Goal: Find specific page/section: Find specific page/section

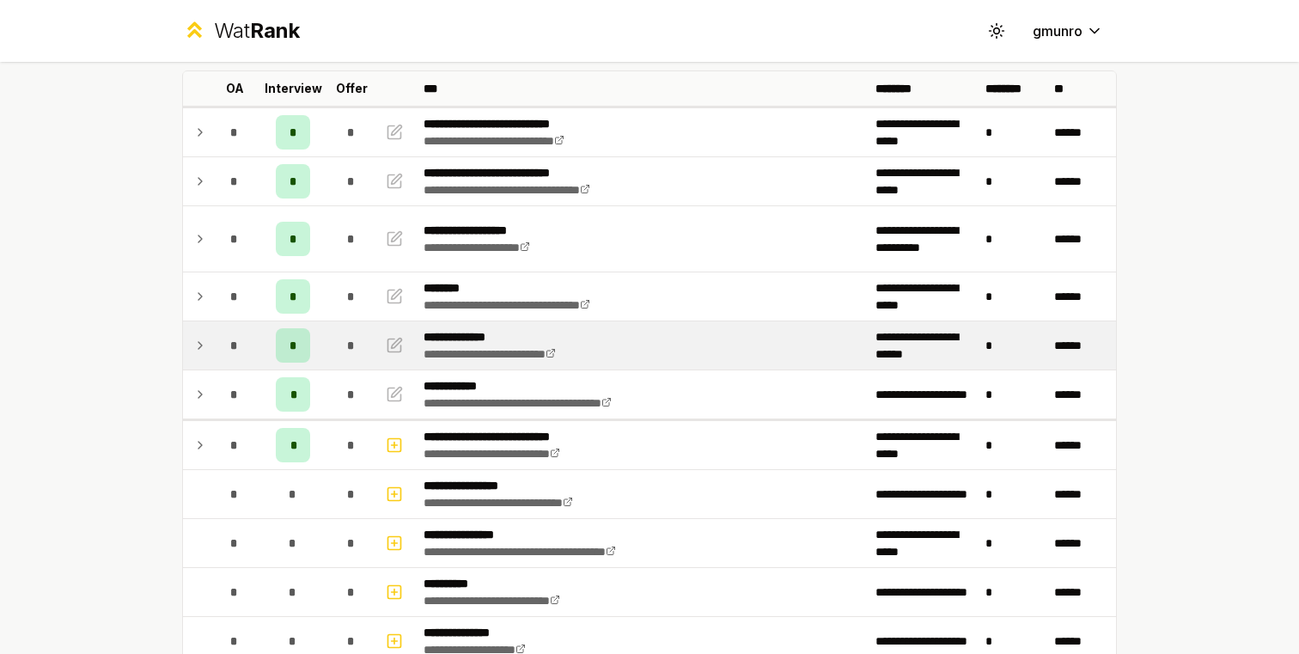
scroll to position [94, 0]
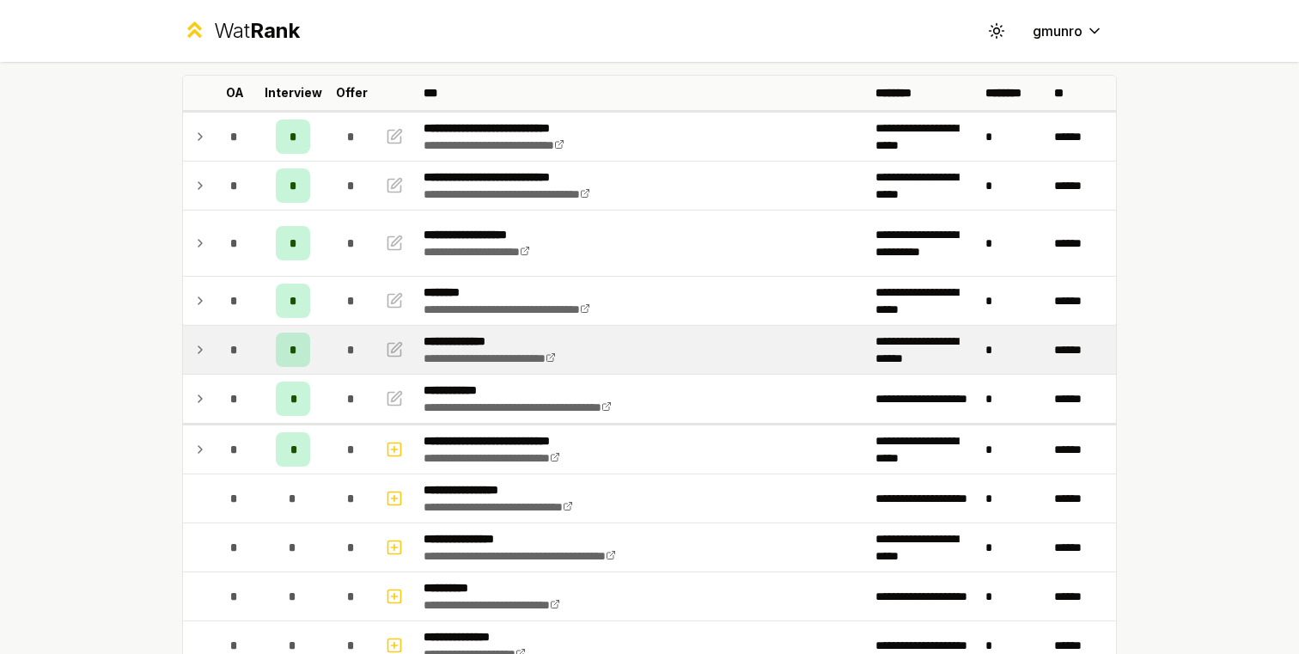
click at [235, 336] on div "*" at bounding box center [234, 350] width 34 height 34
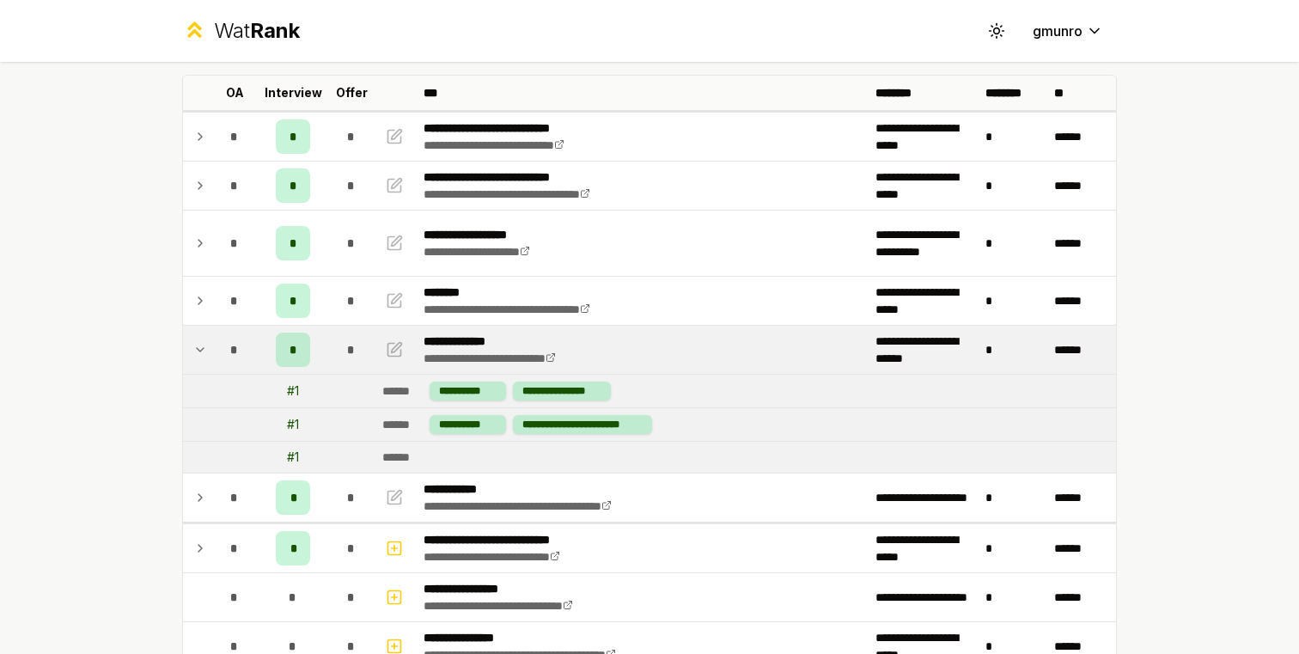
click at [217, 352] on div "*" at bounding box center [234, 350] width 34 height 34
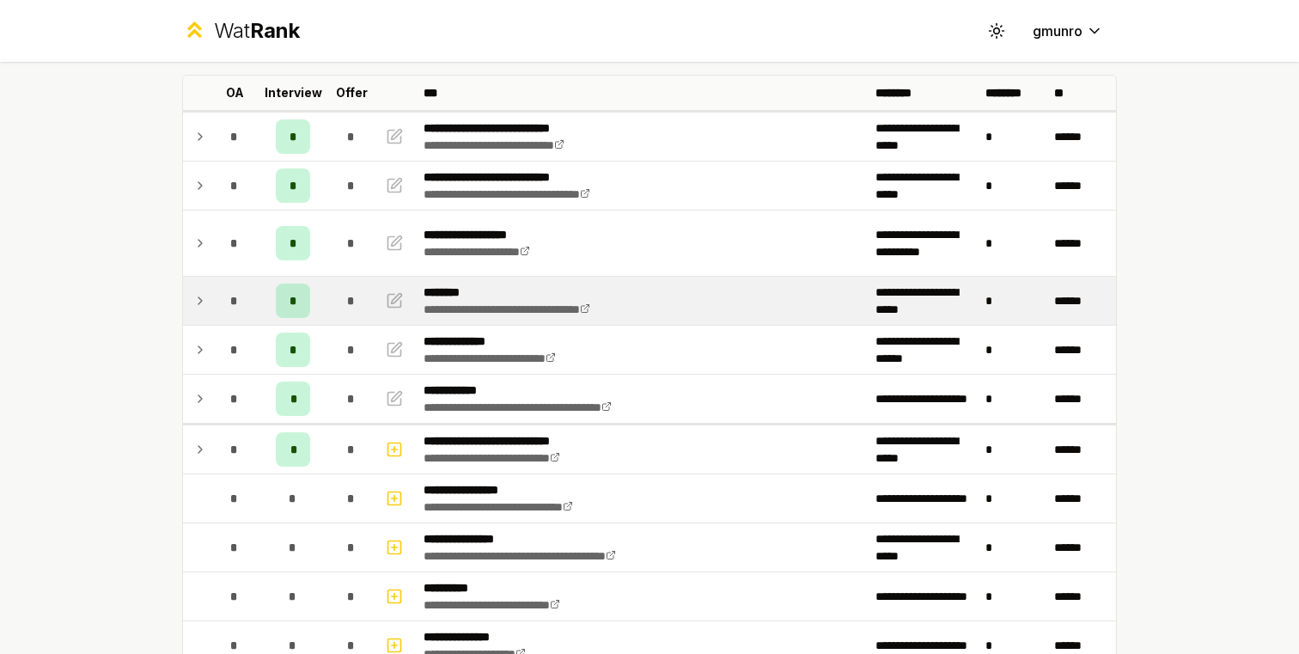
click at [202, 307] on icon at bounding box center [200, 300] width 14 height 21
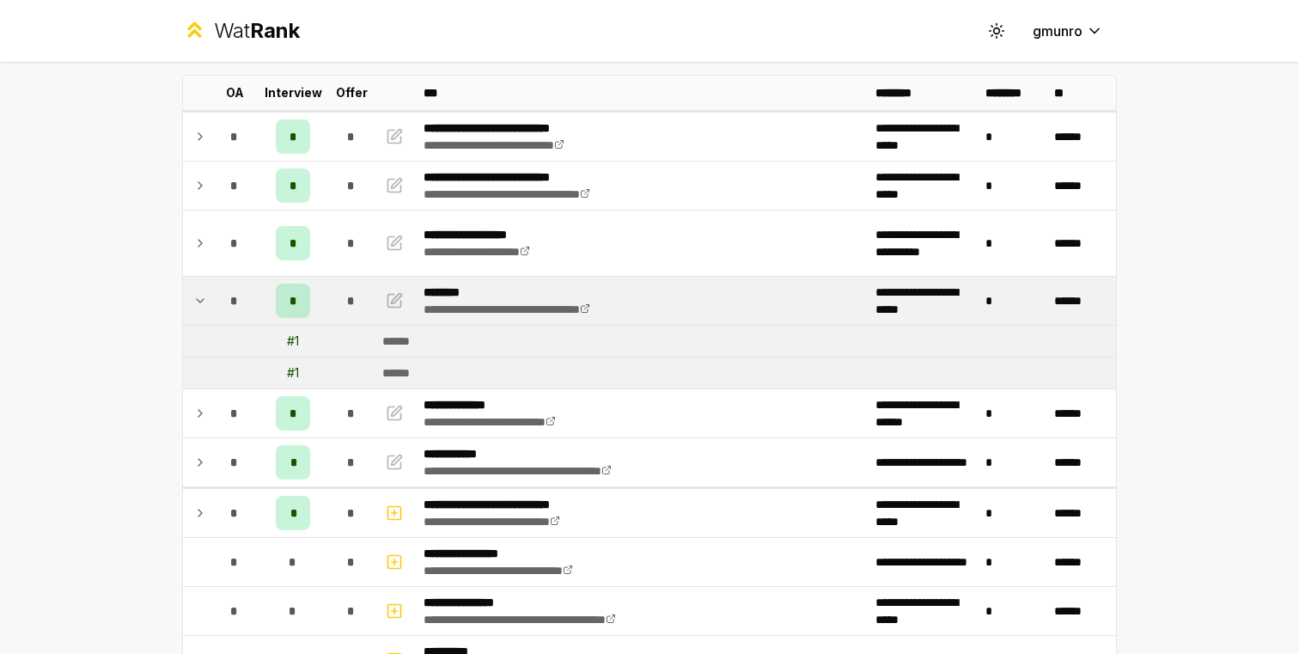
click at [202, 307] on icon at bounding box center [200, 300] width 14 height 21
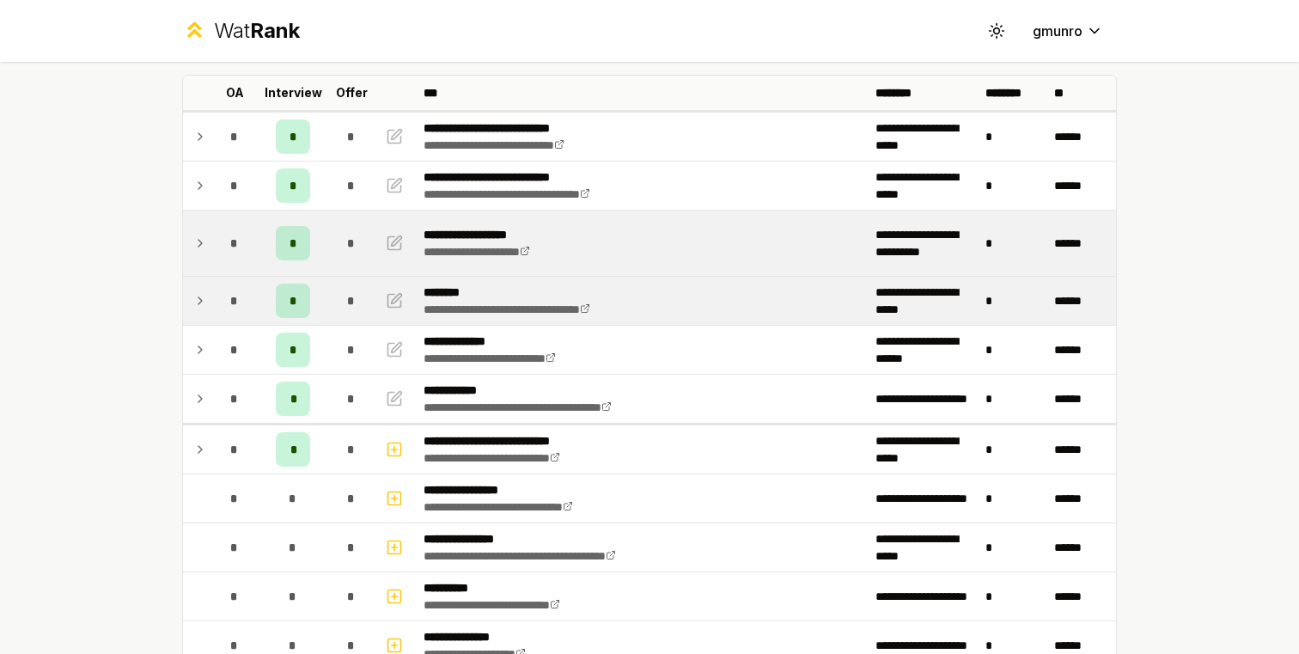
click at [204, 245] on icon at bounding box center [200, 243] width 14 height 21
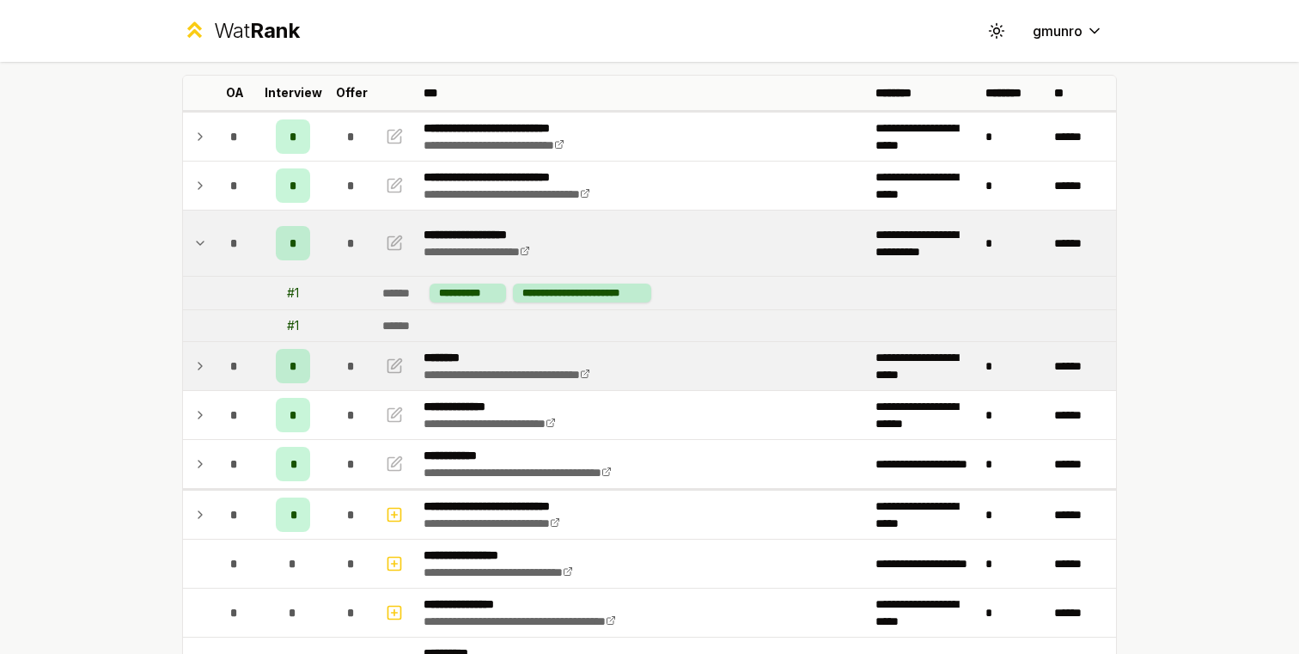
click at [204, 245] on icon at bounding box center [200, 243] width 14 height 21
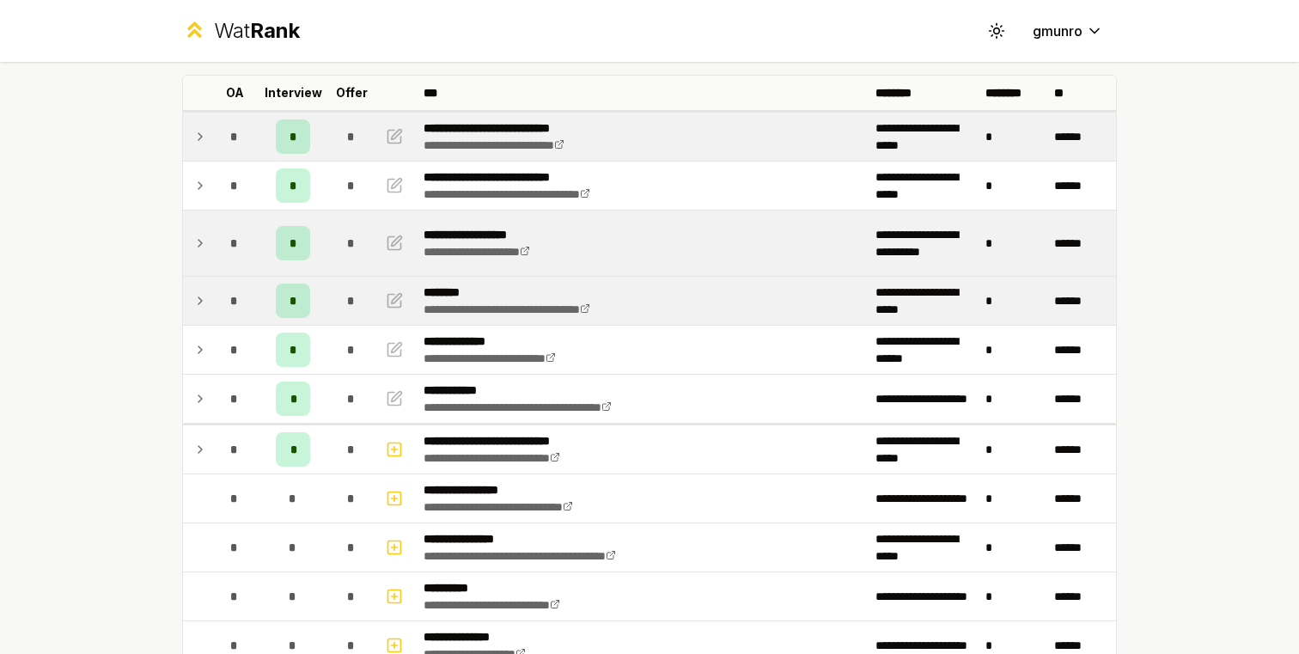
click at [197, 160] on td at bounding box center [196, 137] width 27 height 48
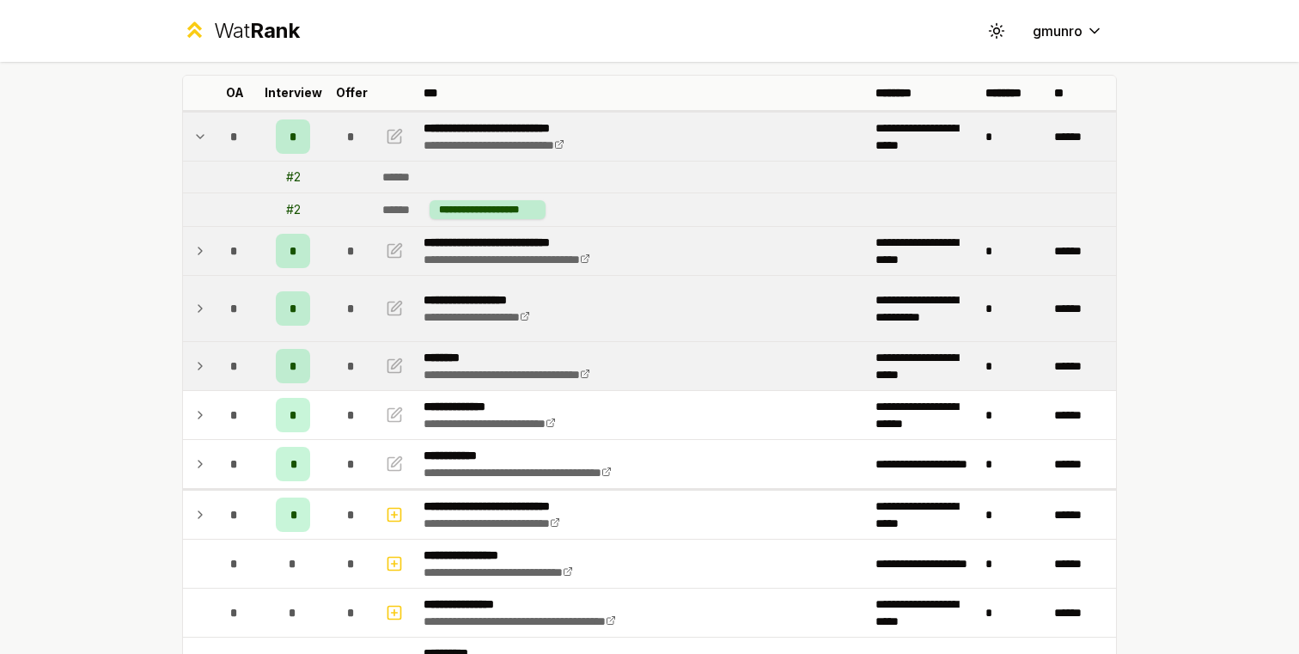
click at [190, 246] on td at bounding box center [196, 251] width 27 height 48
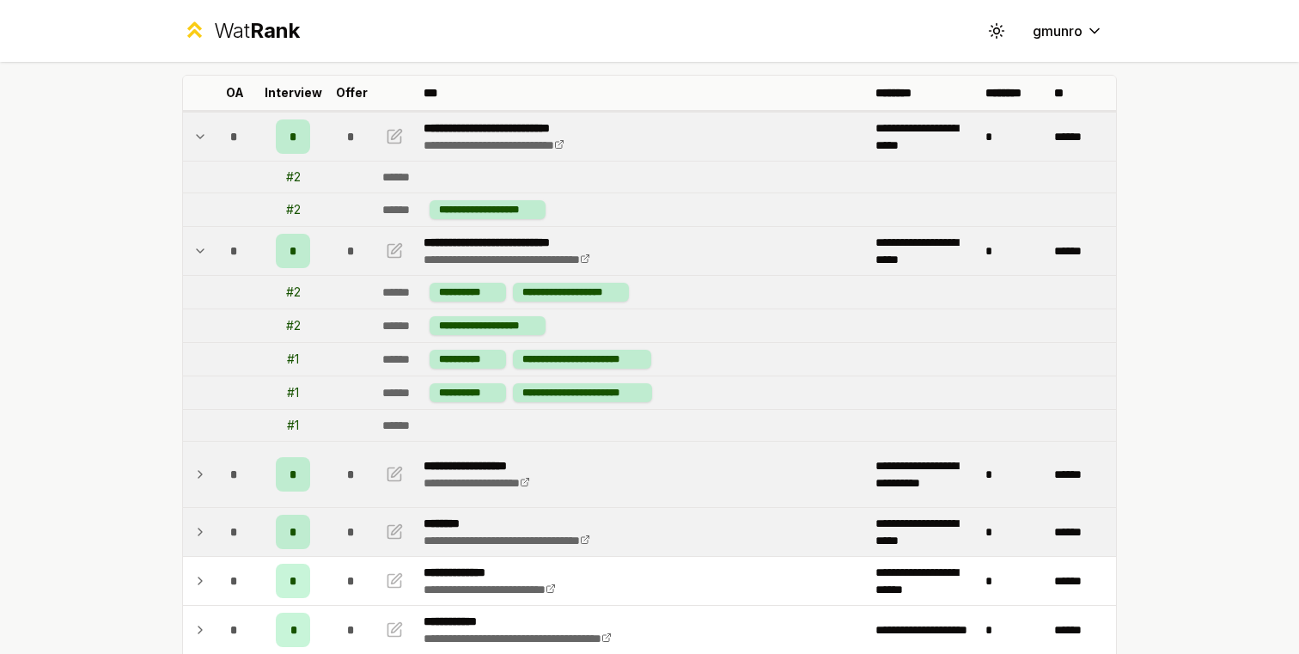
click at [204, 242] on icon at bounding box center [200, 251] width 14 height 21
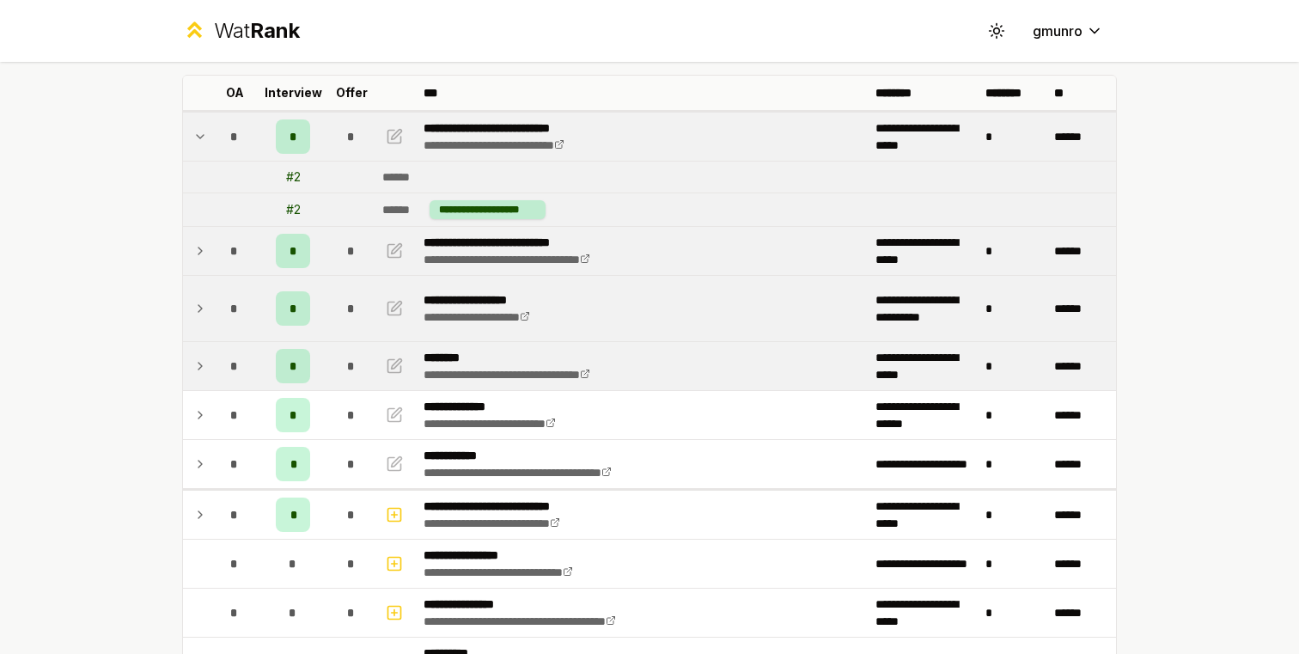
click at [191, 151] on td at bounding box center [196, 137] width 27 height 48
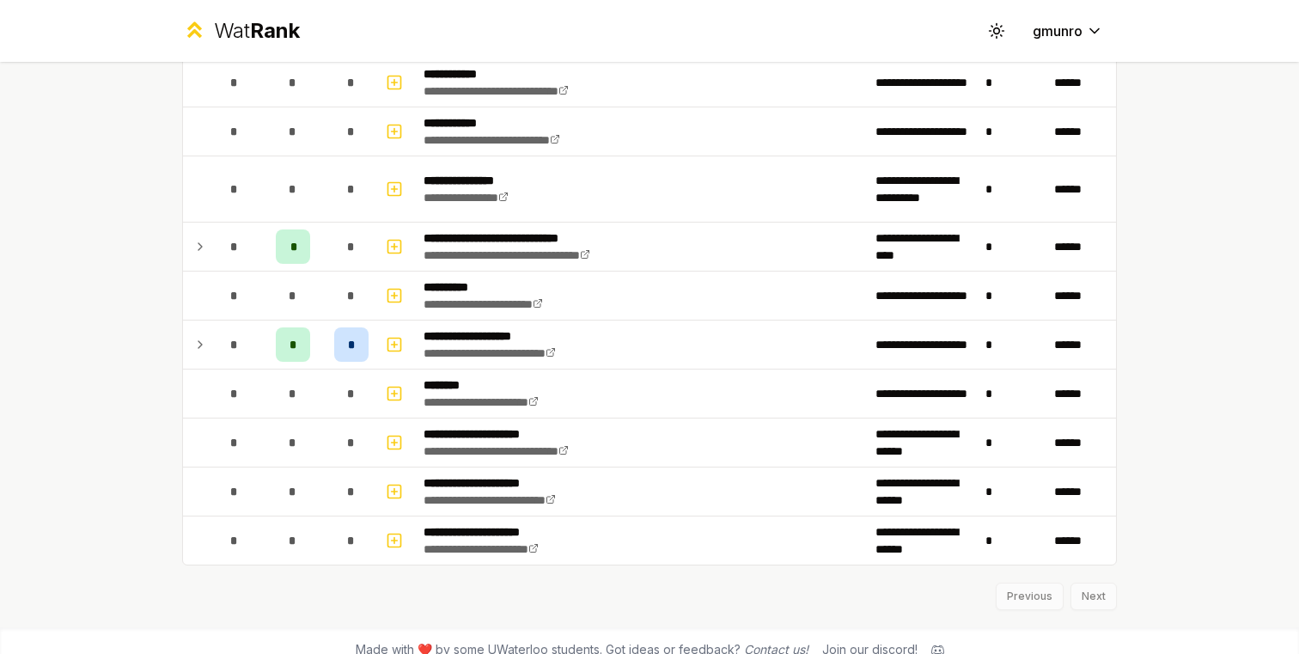
scroll to position [2921, 0]
